Goal: Check status: Check status

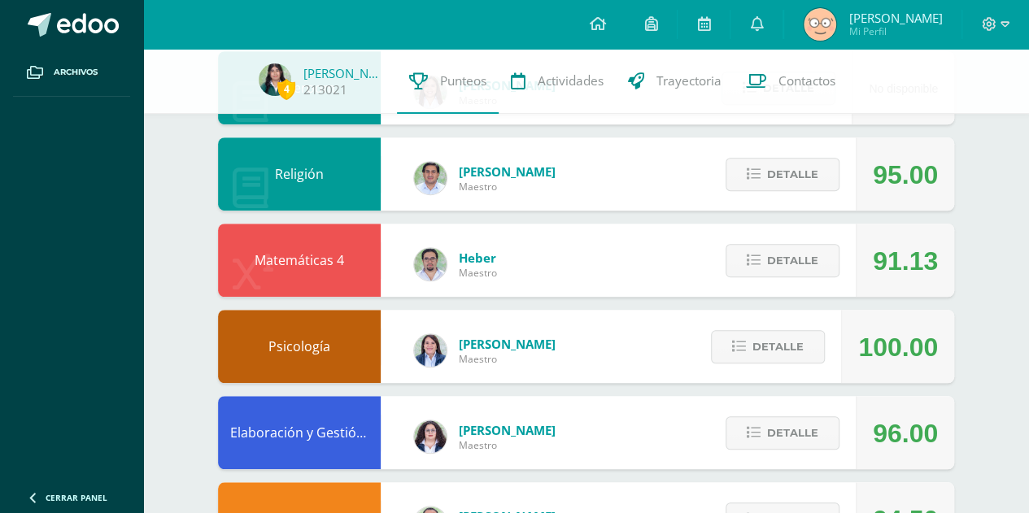
scroll to position [464, 0]
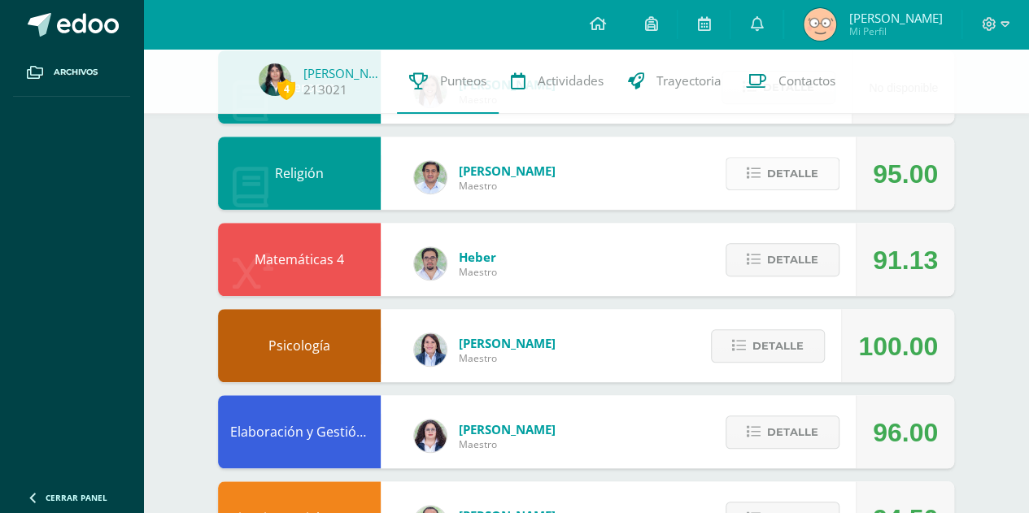
click at [815, 183] on span "Detalle" at bounding box center [792, 174] width 51 height 30
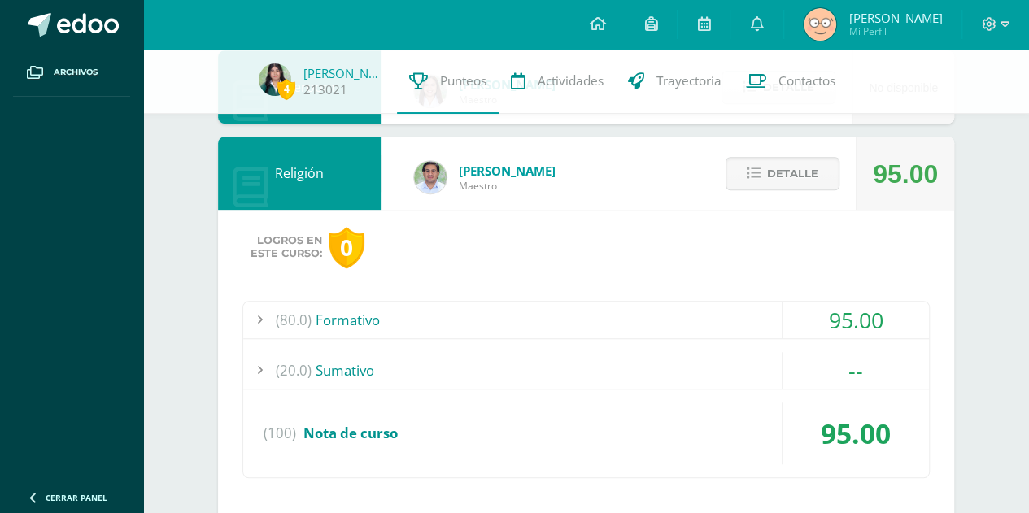
click at [661, 313] on div "(80.0) Formativo" at bounding box center [586, 320] width 686 height 37
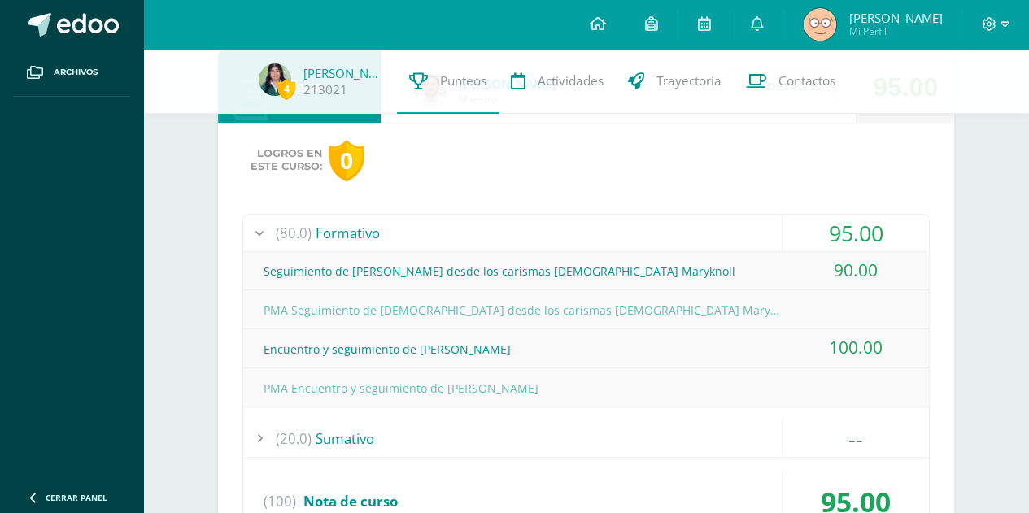
scroll to position [552, 0]
click at [619, 274] on div "Seguimiento de [PERSON_NAME] desde los carismas [DEMOGRAPHIC_DATA] Maryknoll" at bounding box center [586, 270] width 686 height 37
click at [598, 246] on div "(80.0) Formativo" at bounding box center [586, 232] width 686 height 37
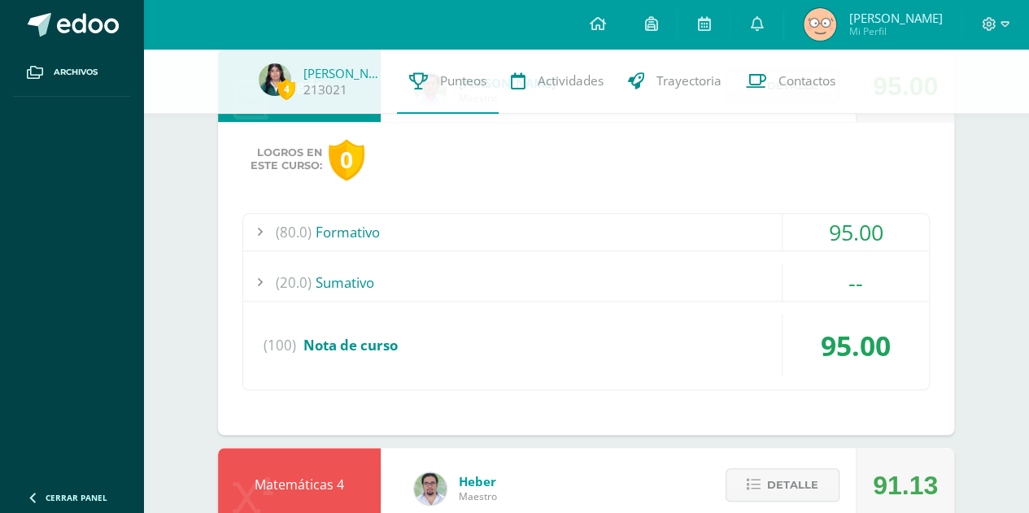
click at [620, 272] on div "(20.0) [GEOGRAPHIC_DATA]" at bounding box center [586, 282] width 686 height 37
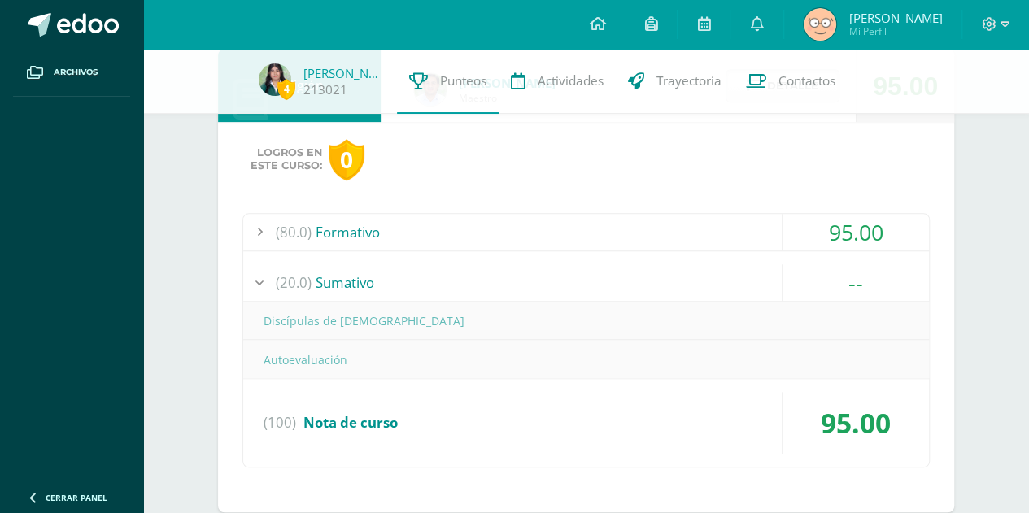
click at [620, 271] on div "(20.0) [GEOGRAPHIC_DATA]" at bounding box center [586, 282] width 686 height 37
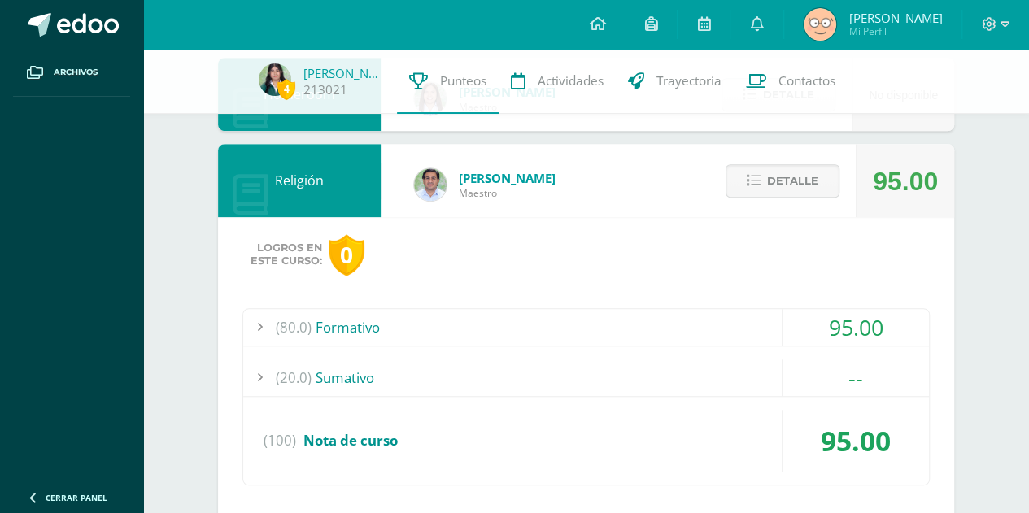
scroll to position [456, 0]
click at [749, 173] on button "Detalle" at bounding box center [782, 181] width 114 height 33
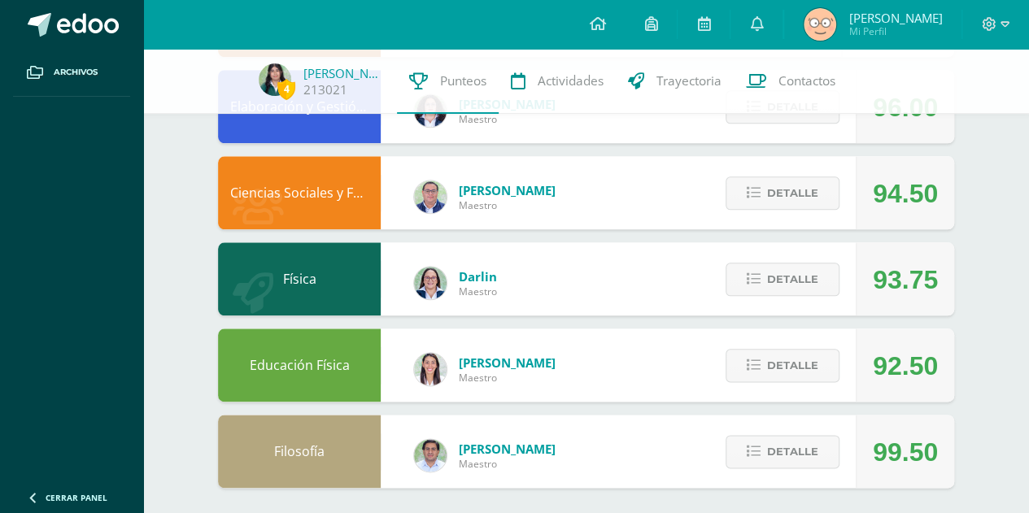
scroll to position [797, 0]
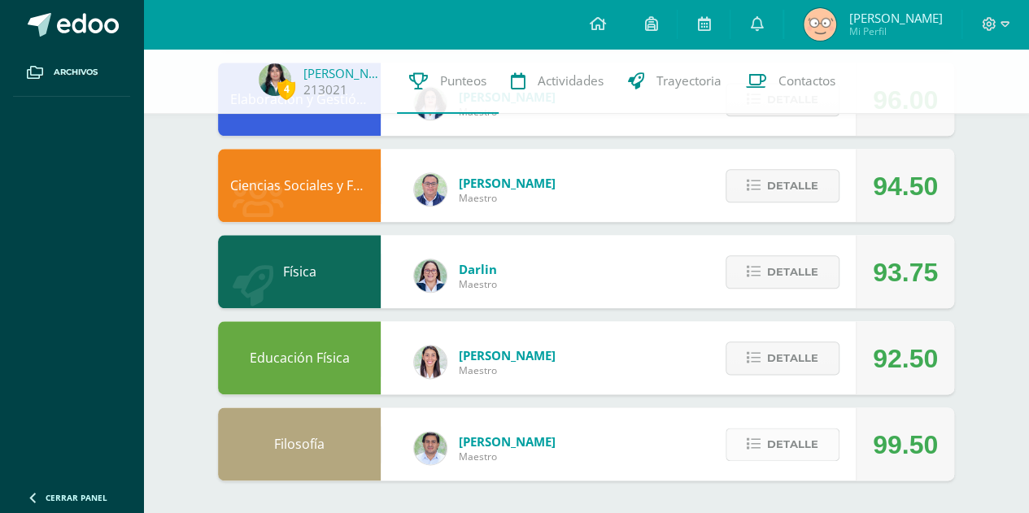
click at [803, 453] on span "Detalle" at bounding box center [792, 444] width 51 height 30
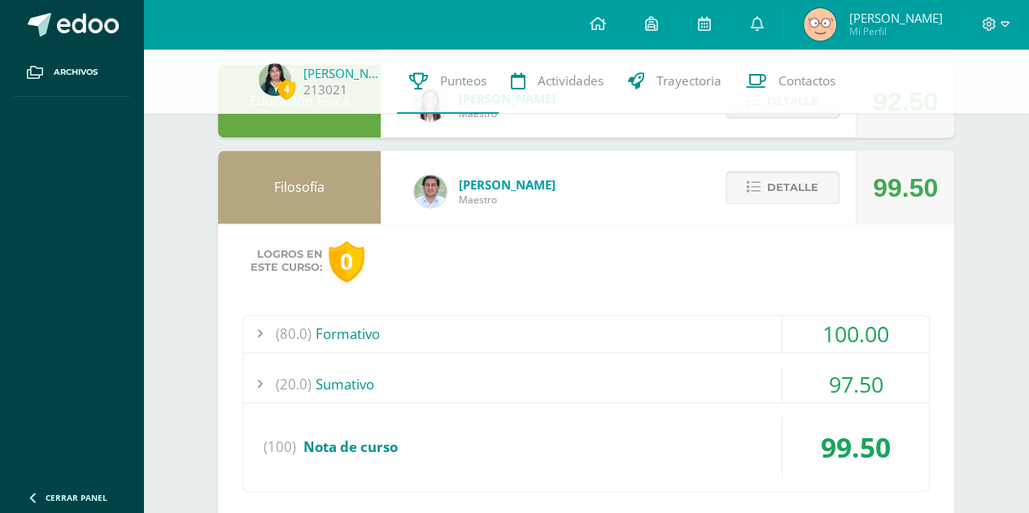
scroll to position [1083, 0]
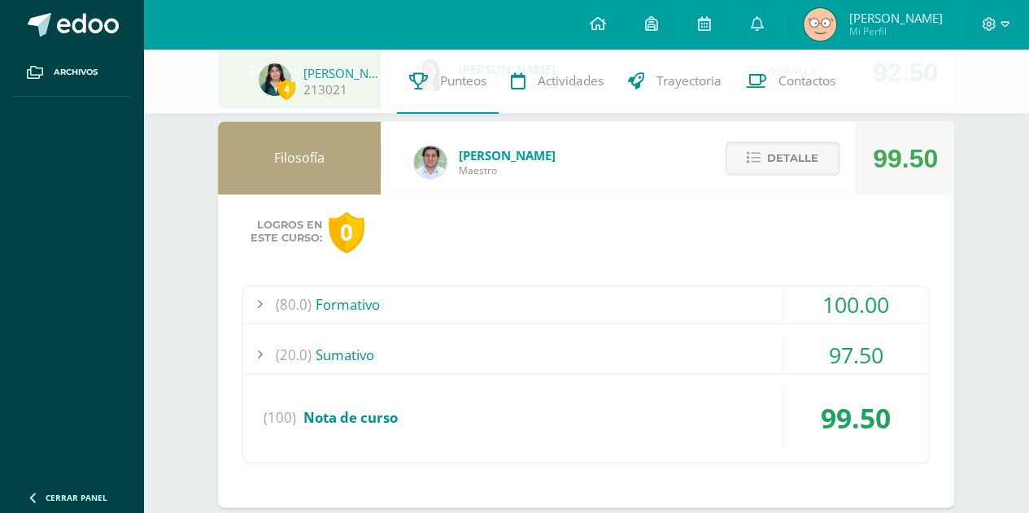
click at [654, 322] on div "(80.0) Formativo 100.00" at bounding box center [586, 304] width 686 height 37
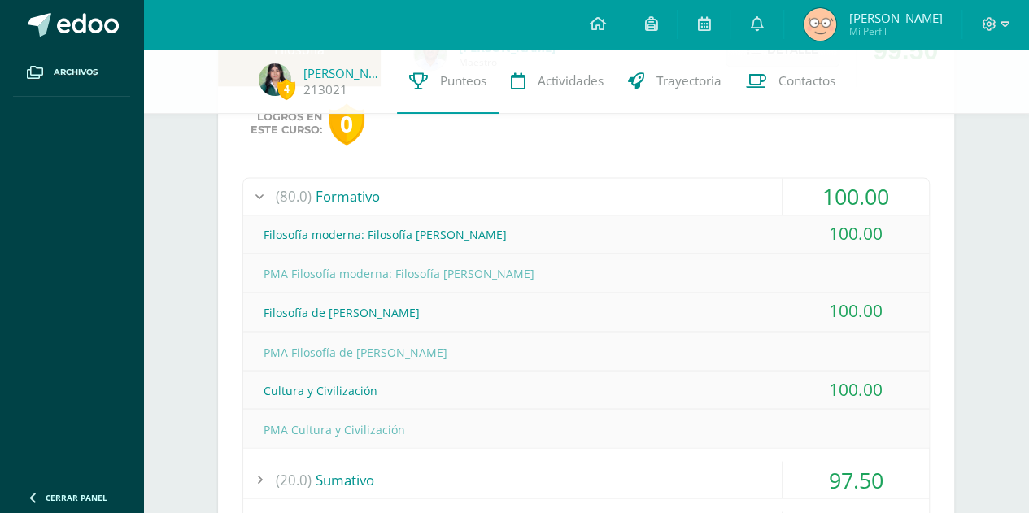
scroll to position [1199, 0]
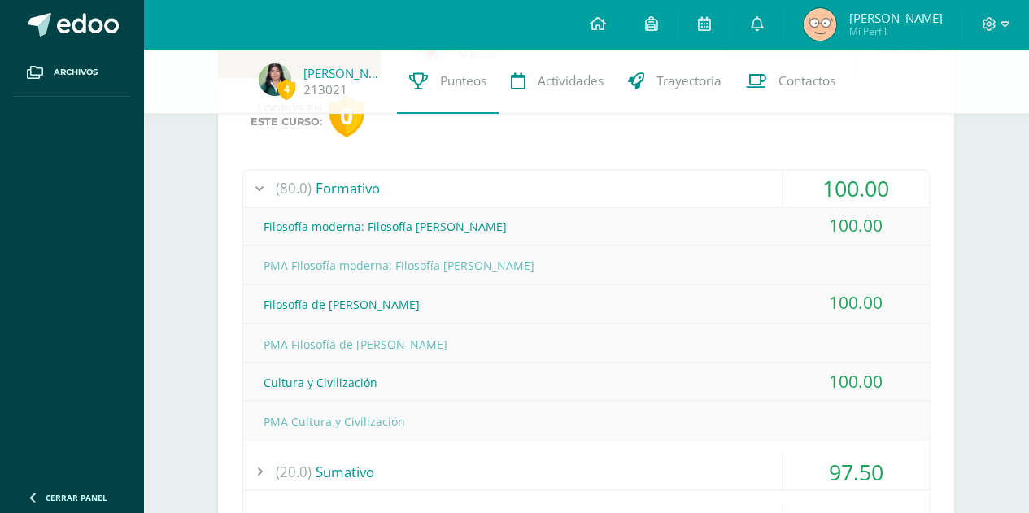
click at [542, 198] on div "(80.0) Formativo" at bounding box center [586, 188] width 686 height 37
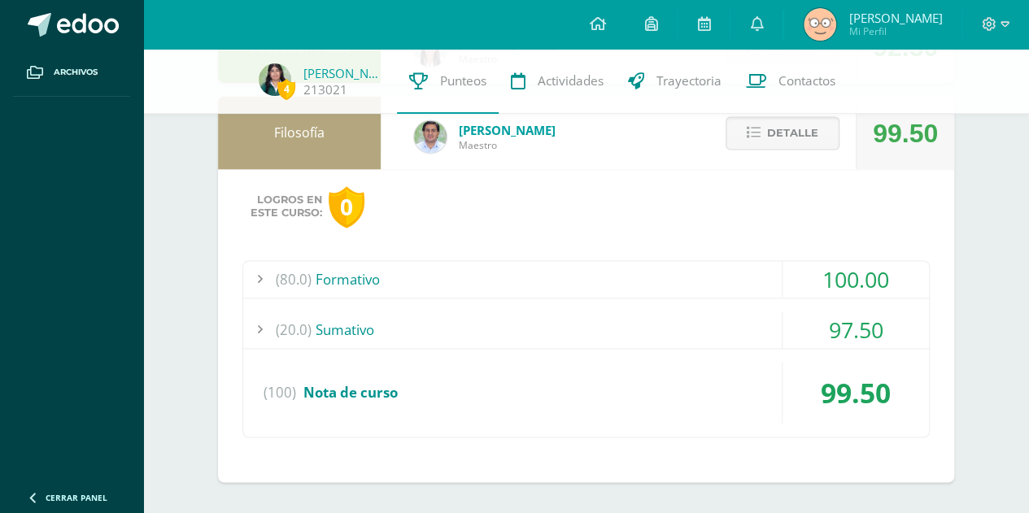
click at [564, 331] on div "(20.0) [GEOGRAPHIC_DATA]" at bounding box center [586, 329] width 686 height 37
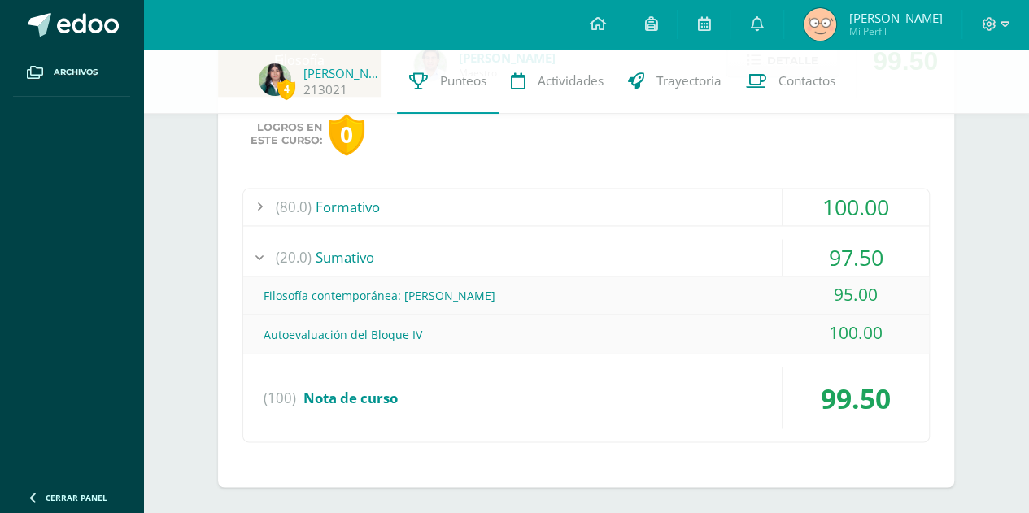
scroll to position [1184, 0]
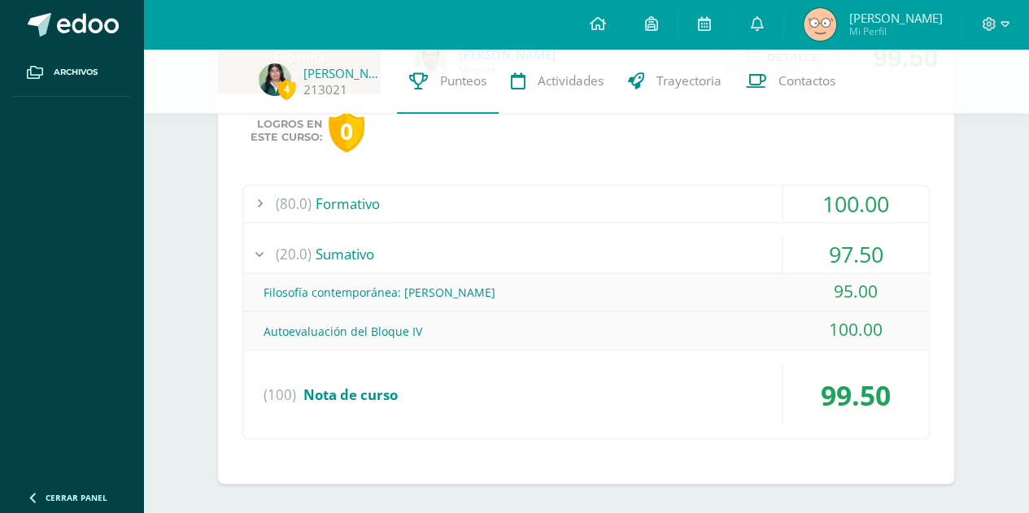
click at [572, 259] on div "(20.0) [GEOGRAPHIC_DATA]" at bounding box center [586, 254] width 686 height 37
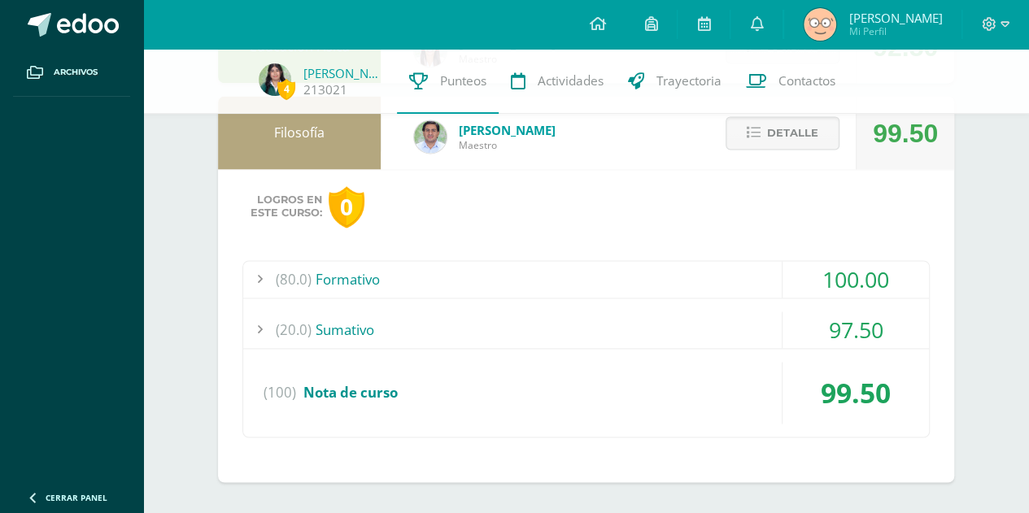
click at [533, 270] on div "(80.0) Formativo" at bounding box center [586, 279] width 686 height 37
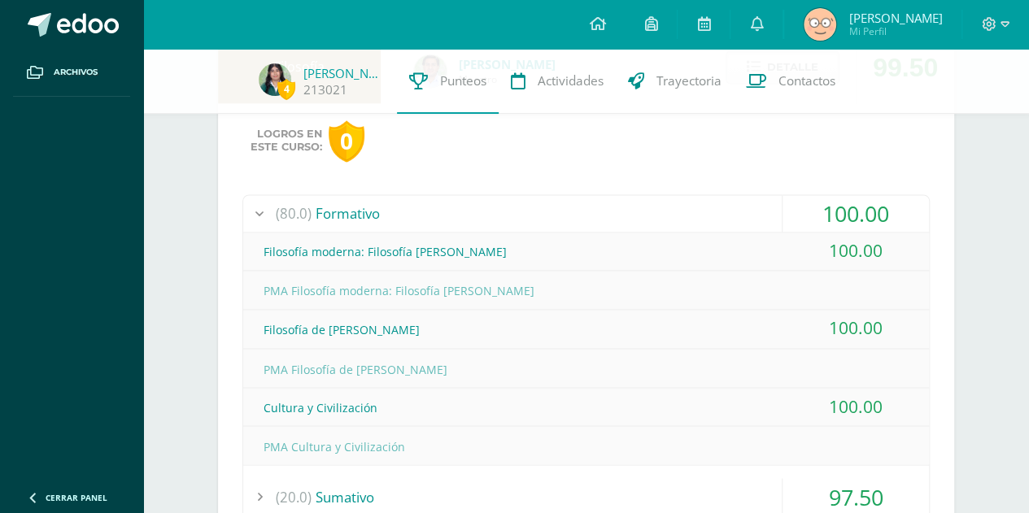
scroll to position [1175, 0]
click at [546, 207] on div "(80.0) Formativo" at bounding box center [586, 212] width 686 height 37
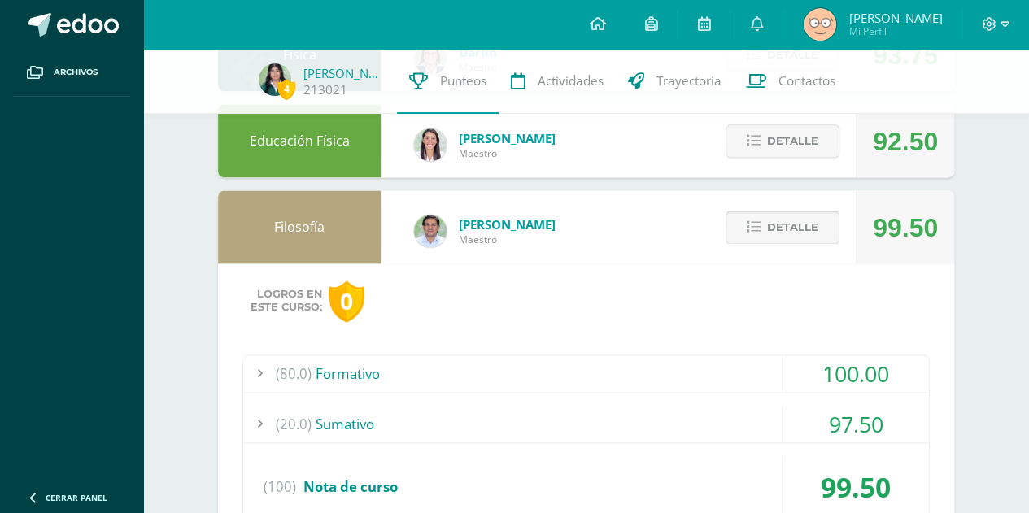
click at [796, 220] on span "Detalle" at bounding box center [792, 227] width 51 height 30
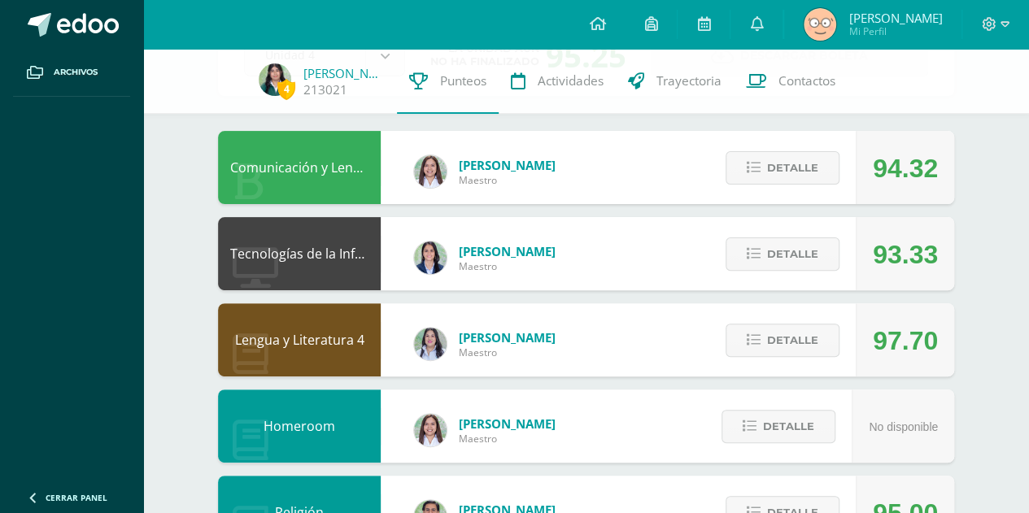
scroll to position [130, 0]
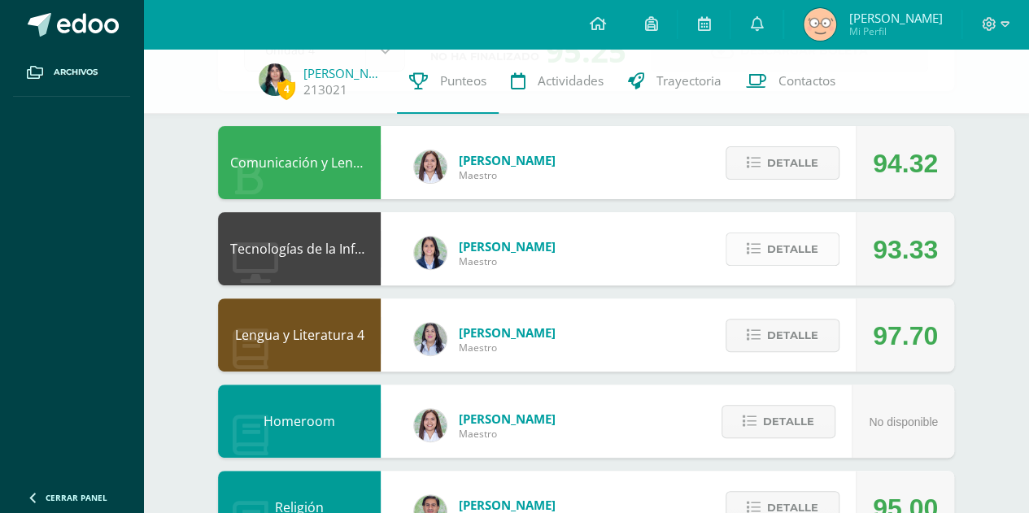
click at [803, 257] on span "Detalle" at bounding box center [792, 249] width 51 height 30
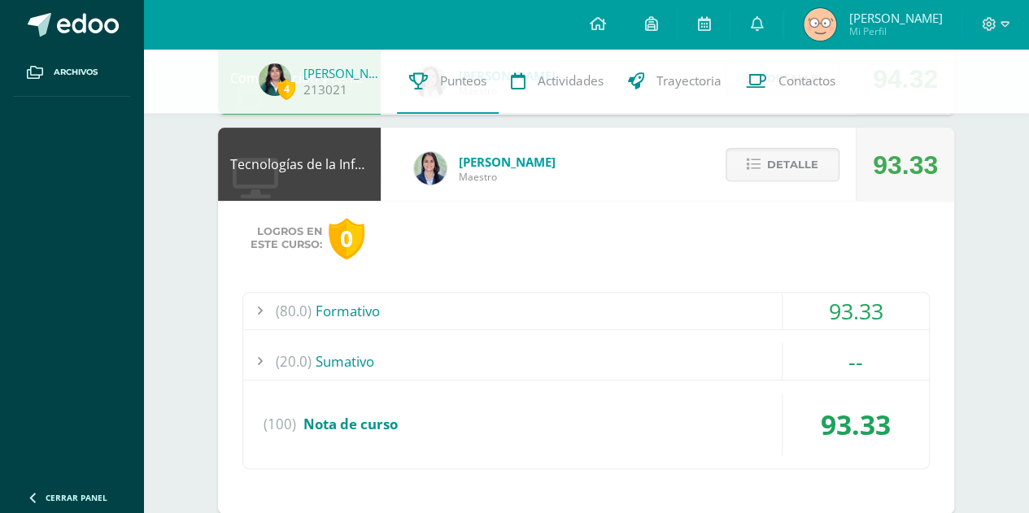
scroll to position [224, 0]
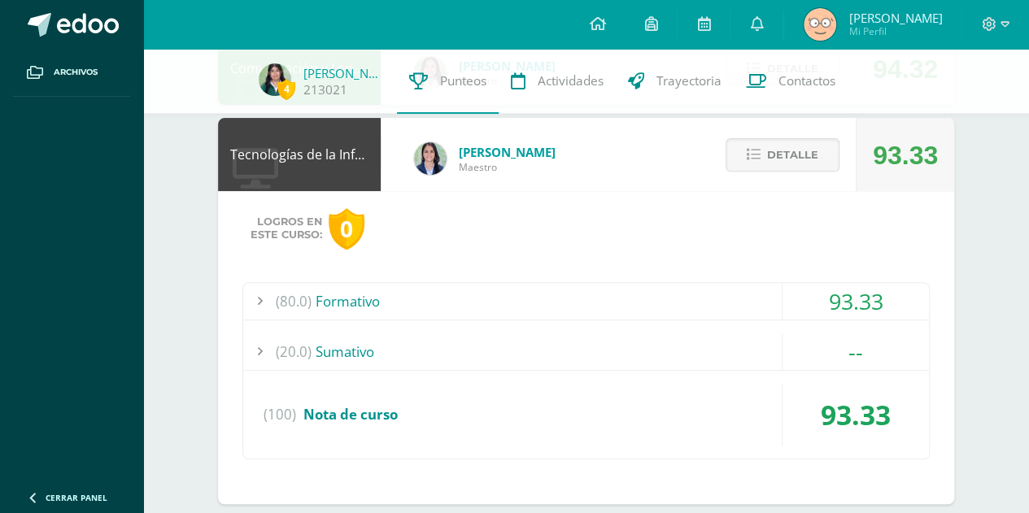
click at [747, 320] on div "(80.0) Formativo 93.33 Etiquetas de estructura 80.00" at bounding box center [585, 370] width 687 height 177
click at [729, 311] on div "(80.0) Formativo" at bounding box center [586, 301] width 686 height 37
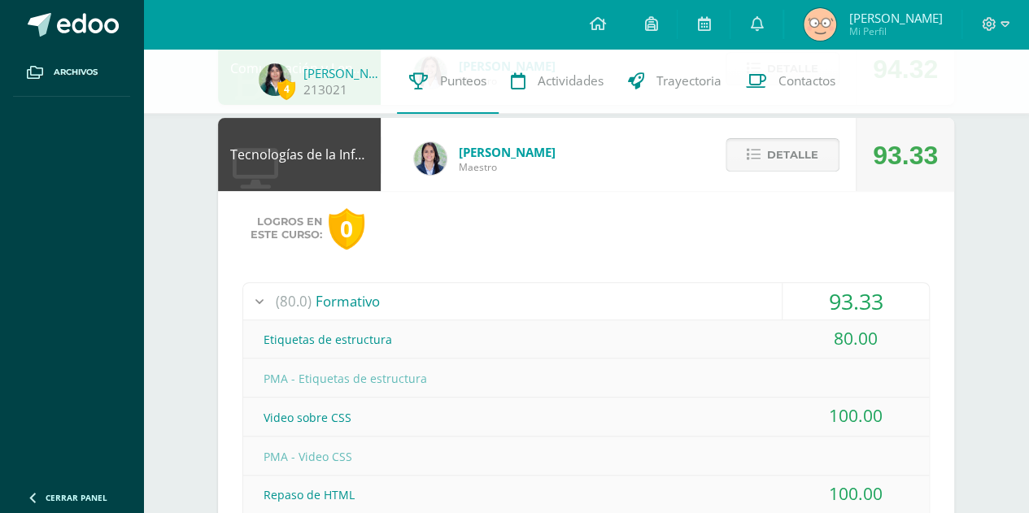
click at [816, 162] on span "Detalle" at bounding box center [792, 155] width 51 height 30
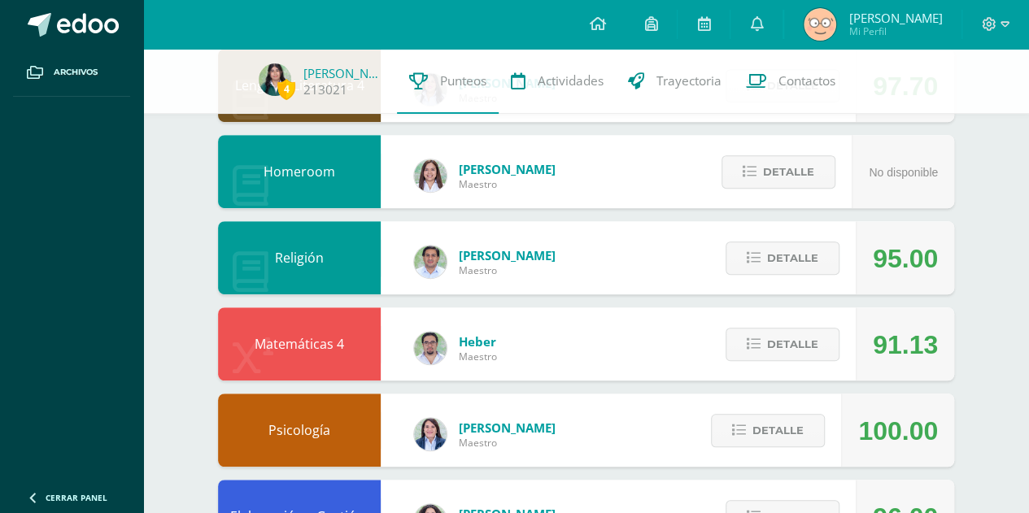
scroll to position [392, 0]
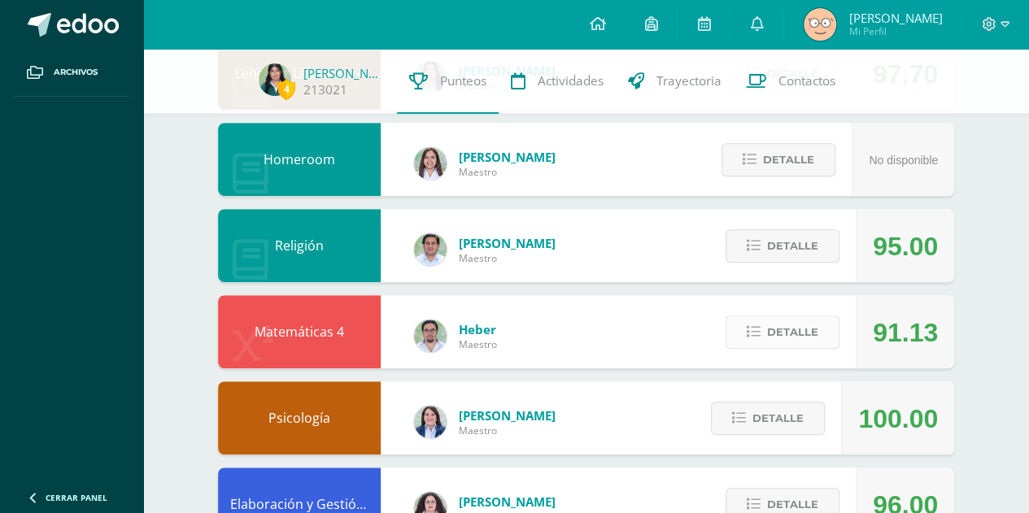
click at [816, 339] on span "Detalle" at bounding box center [792, 332] width 51 height 30
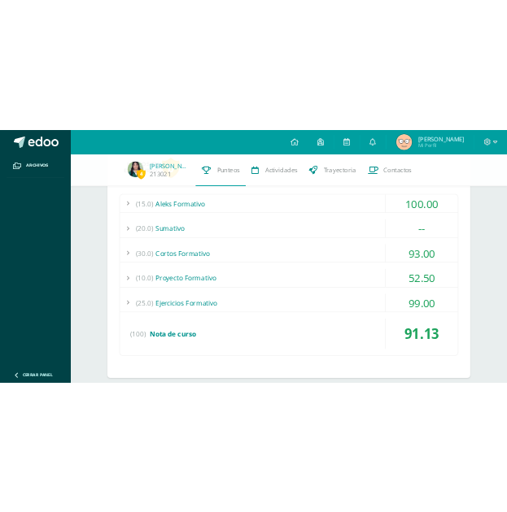
scroll to position [722, 0]
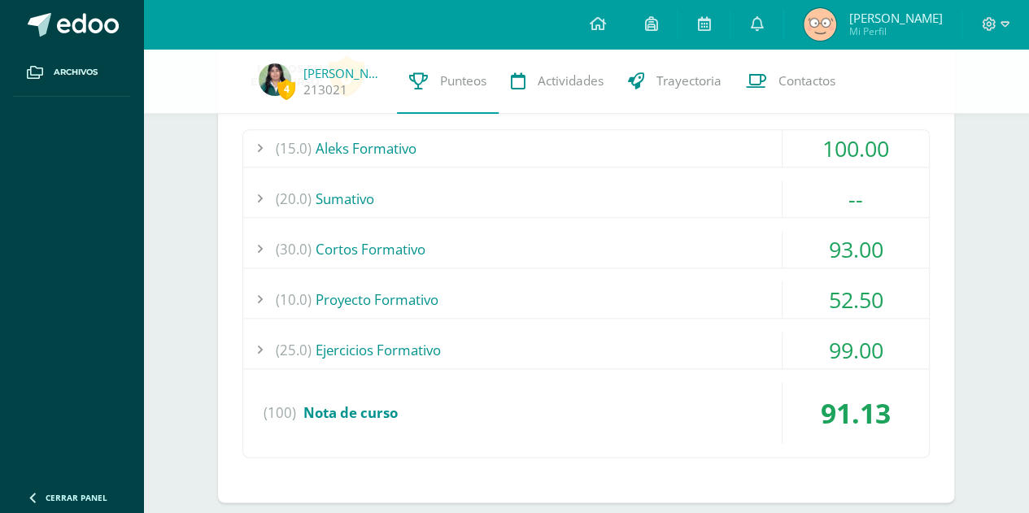
click at [709, 146] on div "(15.0) Aleks Formativo" at bounding box center [586, 148] width 686 height 37
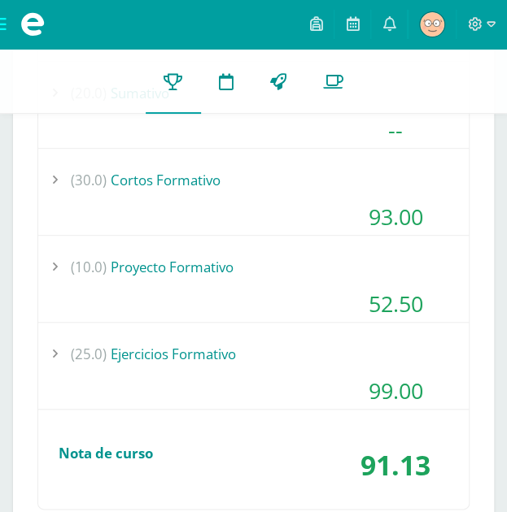
scroll to position [1646, 0]
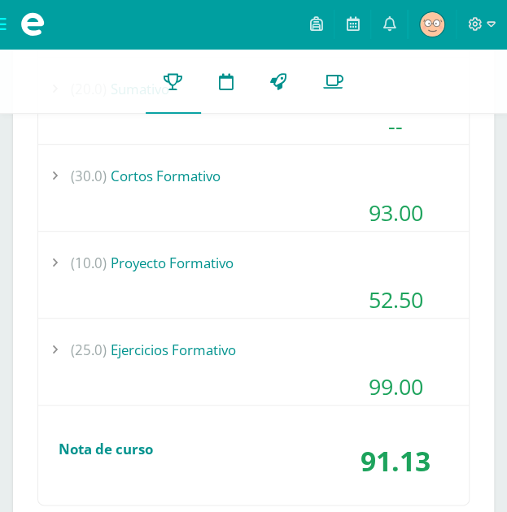
click at [175, 276] on div "(10.0) Proyecto Formativo 52.50" at bounding box center [253, 282] width 430 height 74
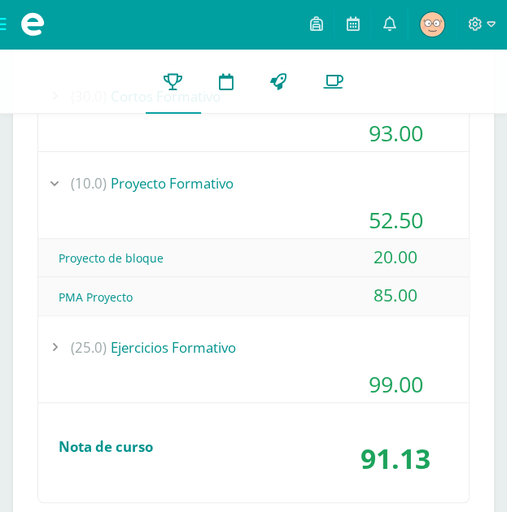
scroll to position [1460, 0]
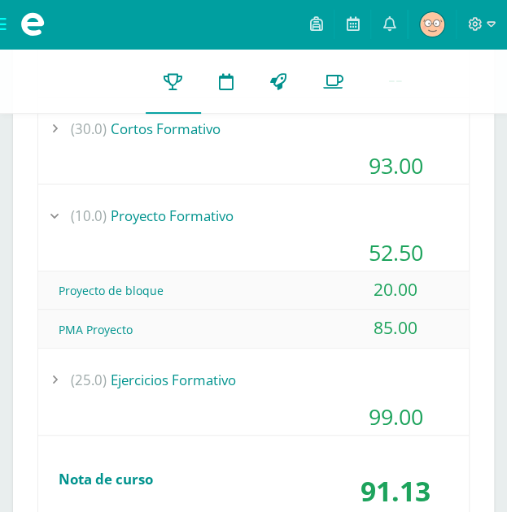
click at [146, 223] on div "(10.0) Proyecto Formativo" at bounding box center [253, 216] width 430 height 37
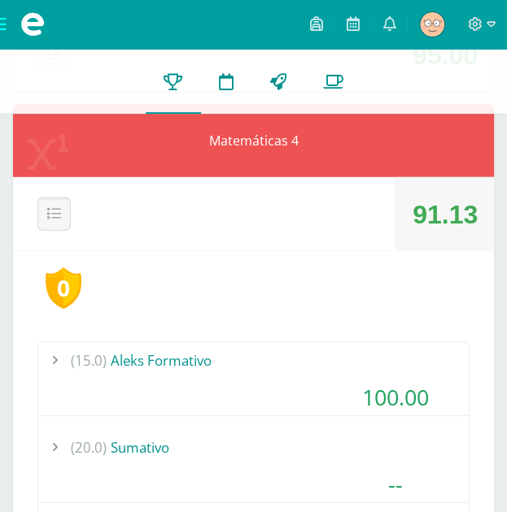
scroll to position [1054, 0]
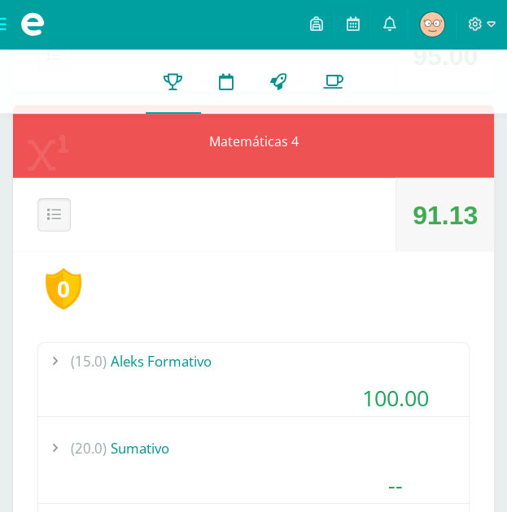
click at [50, 215] on icon at bounding box center [54, 215] width 14 height 14
